Goal: Task Accomplishment & Management: Use online tool/utility

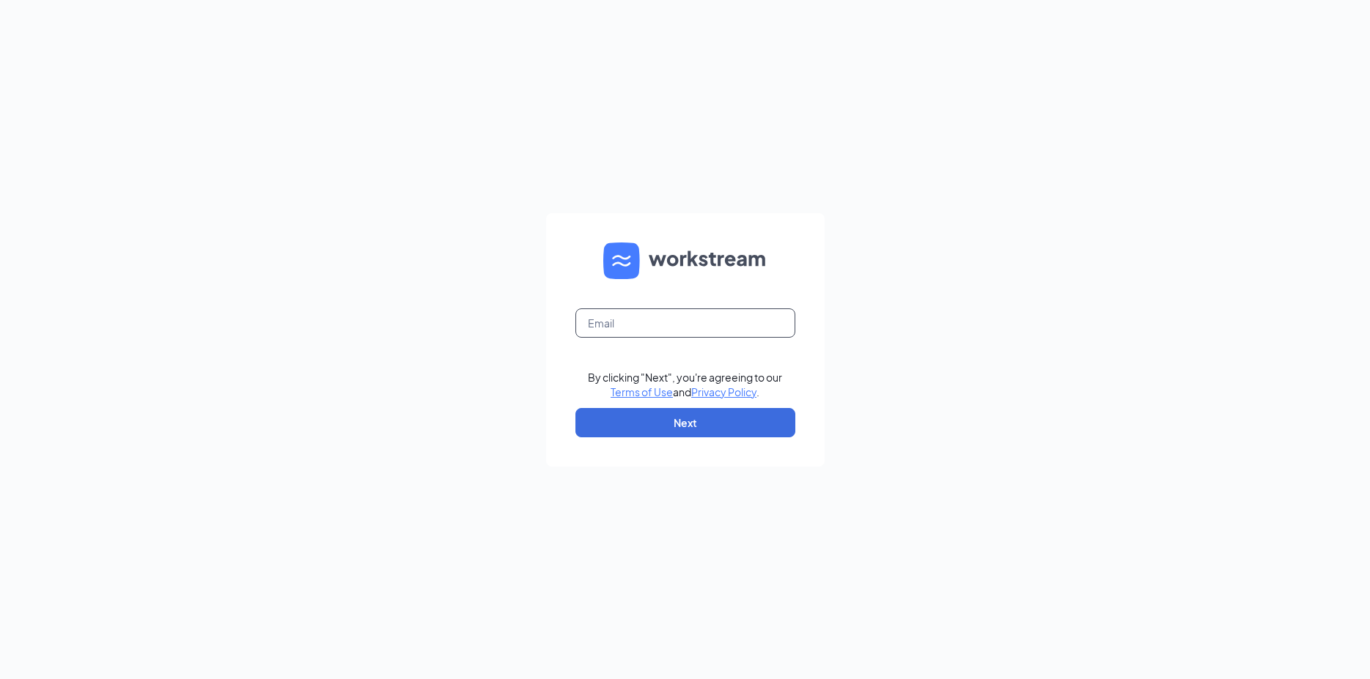
click at [651, 320] on input "text" at bounding box center [685, 323] width 220 height 29
click at [650, 323] on input "text" at bounding box center [685, 323] width 220 height 29
click at [653, 319] on input "text" at bounding box center [685, 323] width 220 height 29
type input "angela@gnpizza.com"
click at [698, 427] on button "Next" at bounding box center [685, 422] width 220 height 29
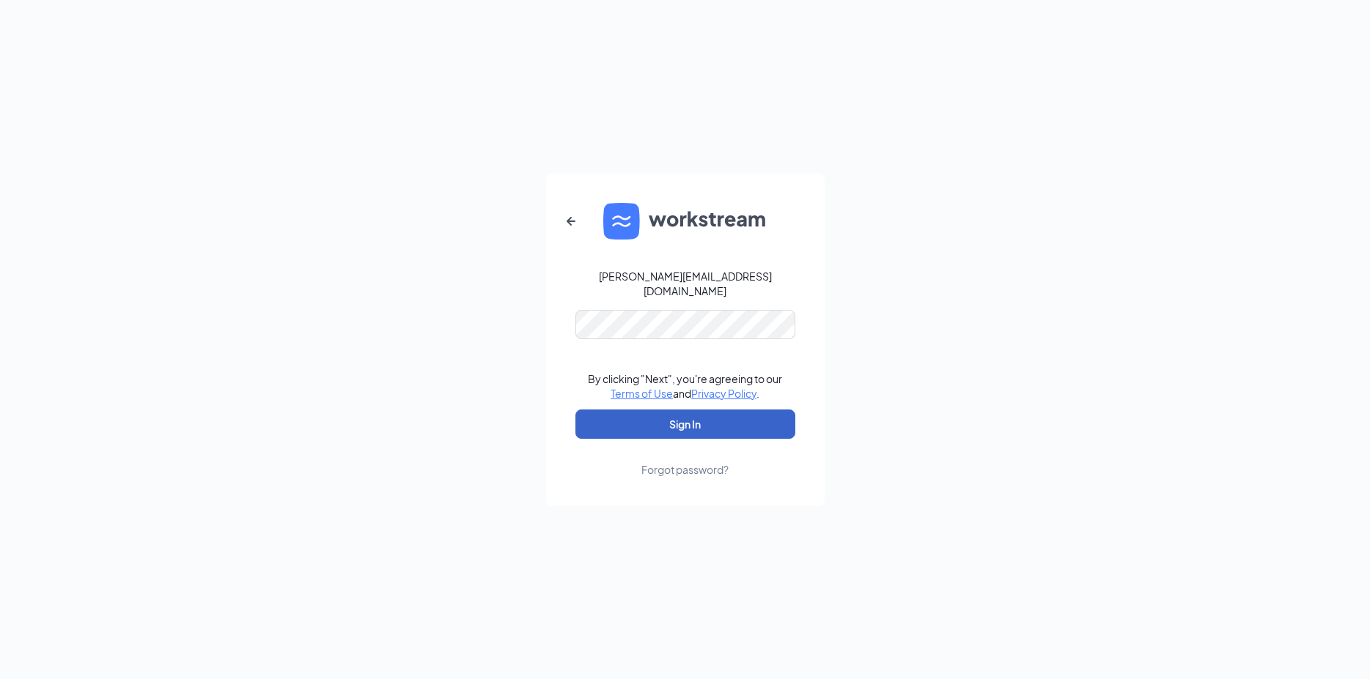
click at [701, 424] on button "Sign In" at bounding box center [685, 424] width 220 height 29
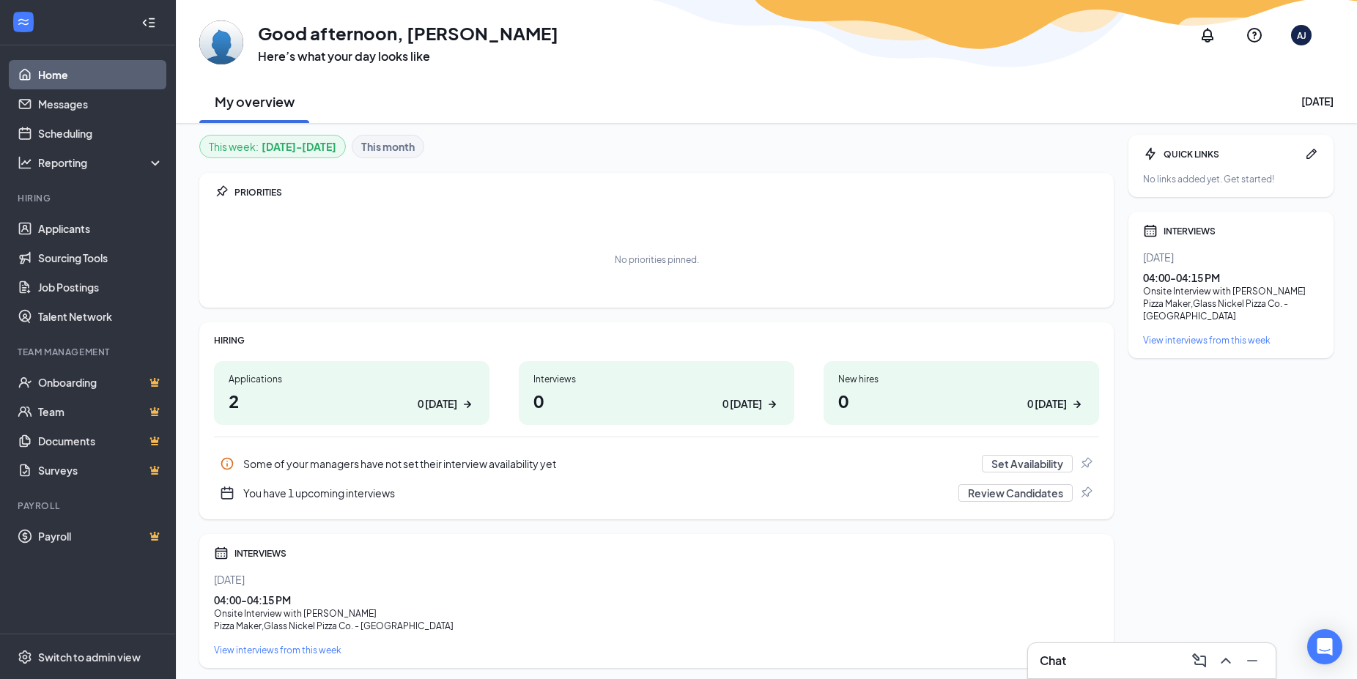
click at [659, 400] on h1 "0 0 today" at bounding box center [657, 400] width 246 height 25
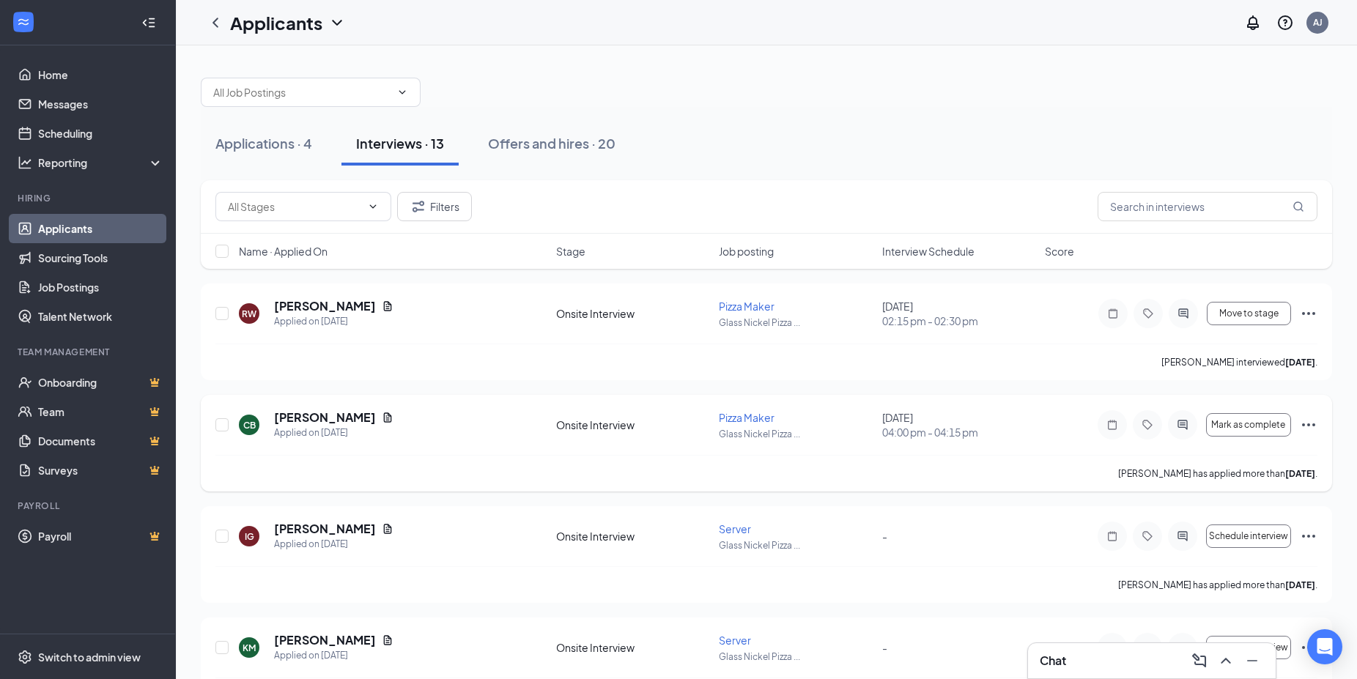
click at [863, 441] on div "CB [PERSON_NAME] Applied on [DATE] Onsite Interview Pizza Maker Glass Nickel Pi…" at bounding box center [766, 432] width 1102 height 45
click at [392, 418] on icon "Document" at bounding box center [388, 418] width 8 height 10
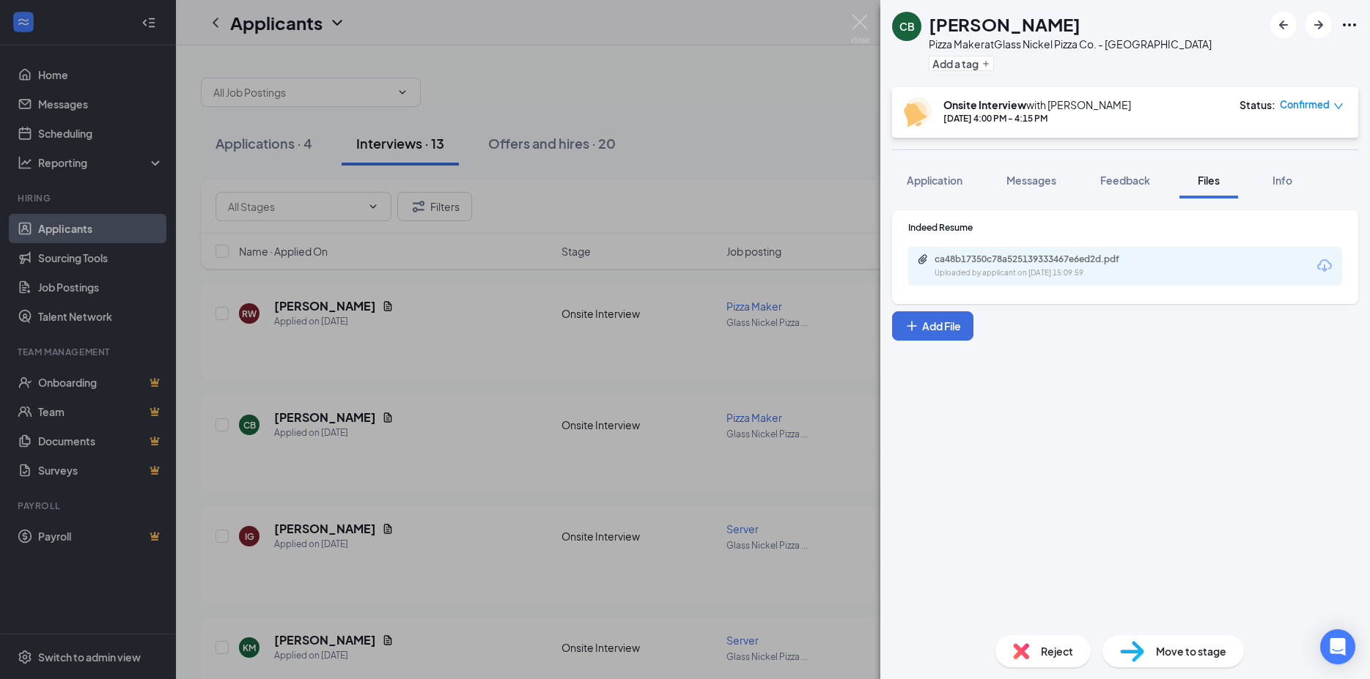
click at [1303, 263] on div "ca48b17350c78a525139333467e6ed2d.pdf Uploaded by applicant on [DATE] 15:09:59" at bounding box center [1125, 266] width 434 height 39
click at [1324, 273] on icon "Download" at bounding box center [1325, 266] width 18 height 18
